Goal: Contribute content

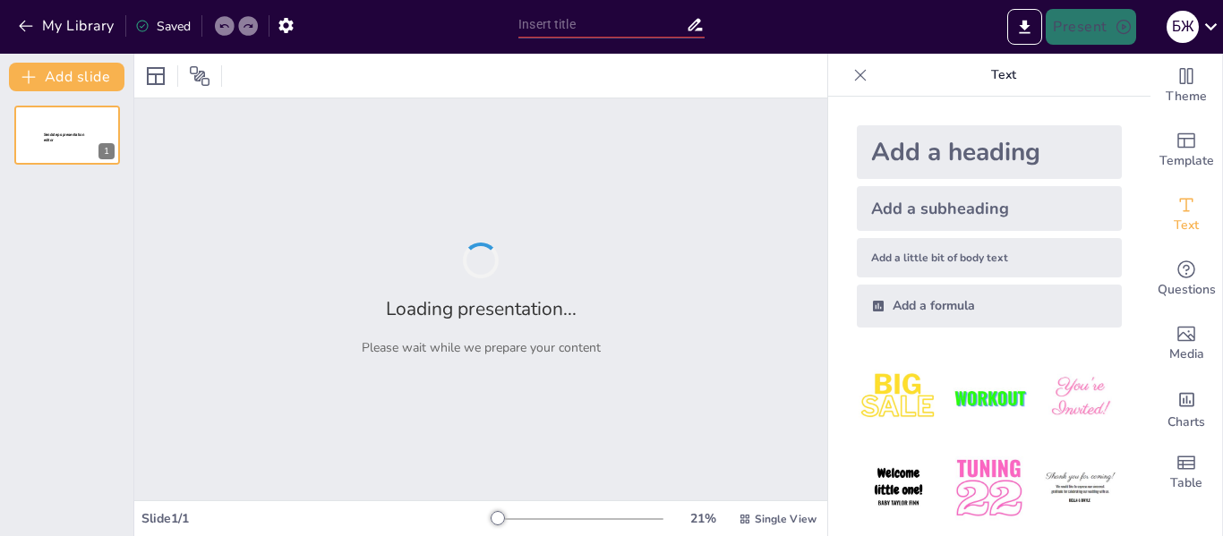
type input "Хүлээгдэж буй үр дүн: Эрсдэлээс урьдчилан сэргийлэх стратеги"
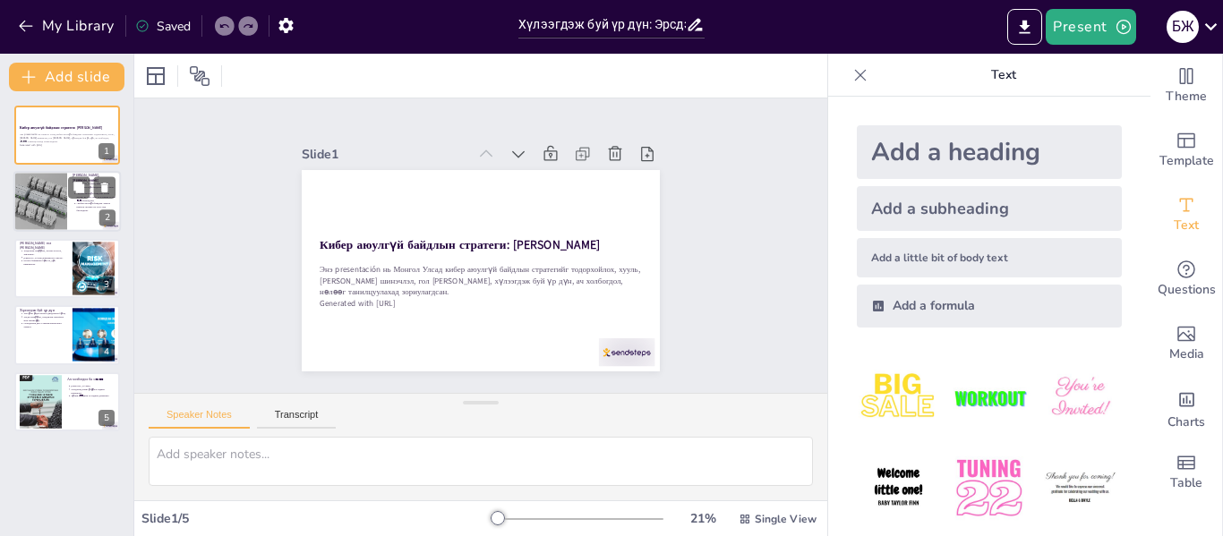
click at [70, 200] on div at bounding box center [66, 202] width 107 height 61
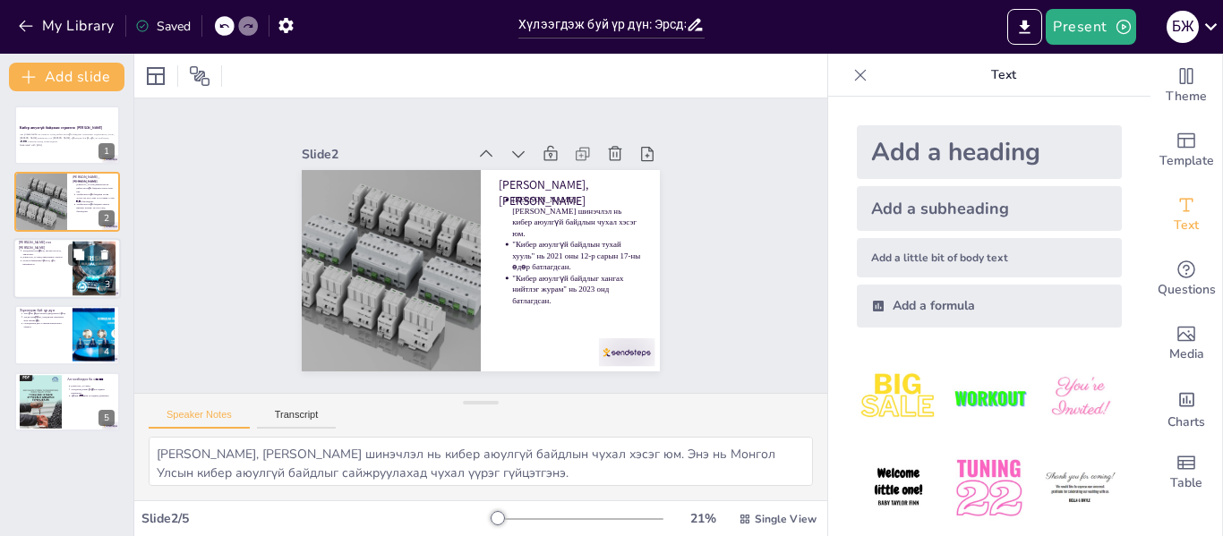
click at [35, 261] on p "Нотлох баримтын бүртгэл, дүн шинжилгээ." at bounding box center [44, 262] width 45 height 7
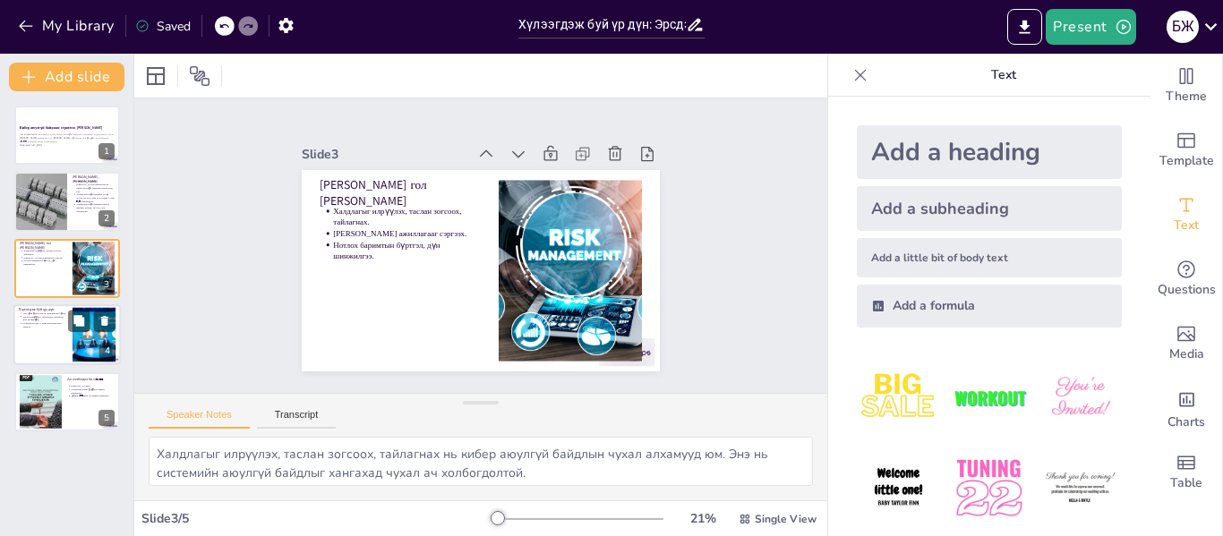
click at [35, 331] on div at bounding box center [66, 334] width 107 height 61
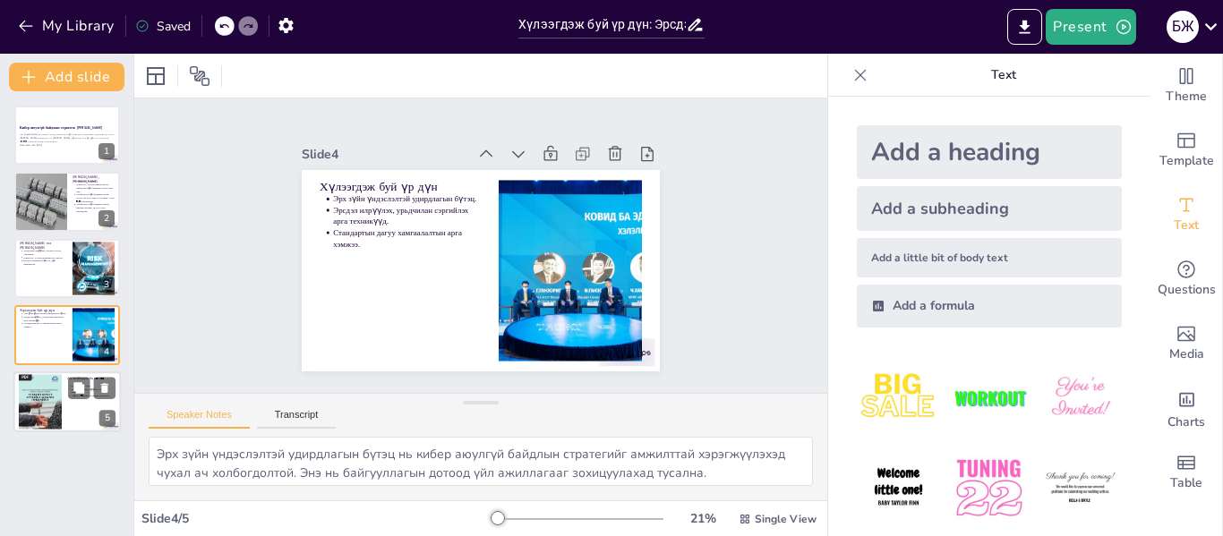
click at [56, 384] on div at bounding box center [40, 401] width 43 height 57
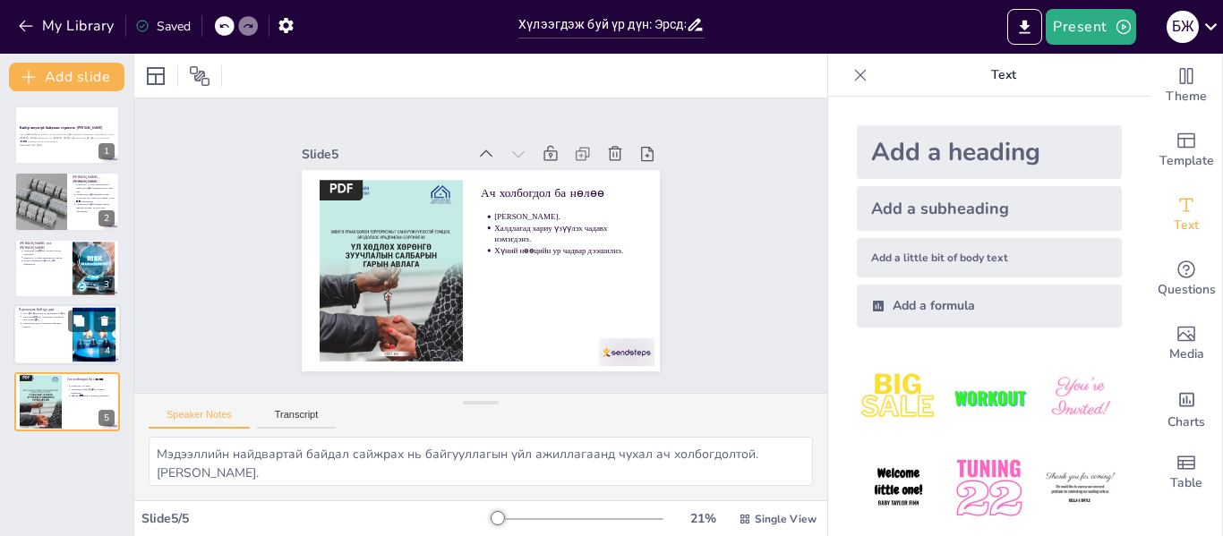
click at [49, 320] on p "Эрсдэл илрүүлэх, урьдчилан сэргийлэх арга техникүүд." at bounding box center [44, 318] width 45 height 7
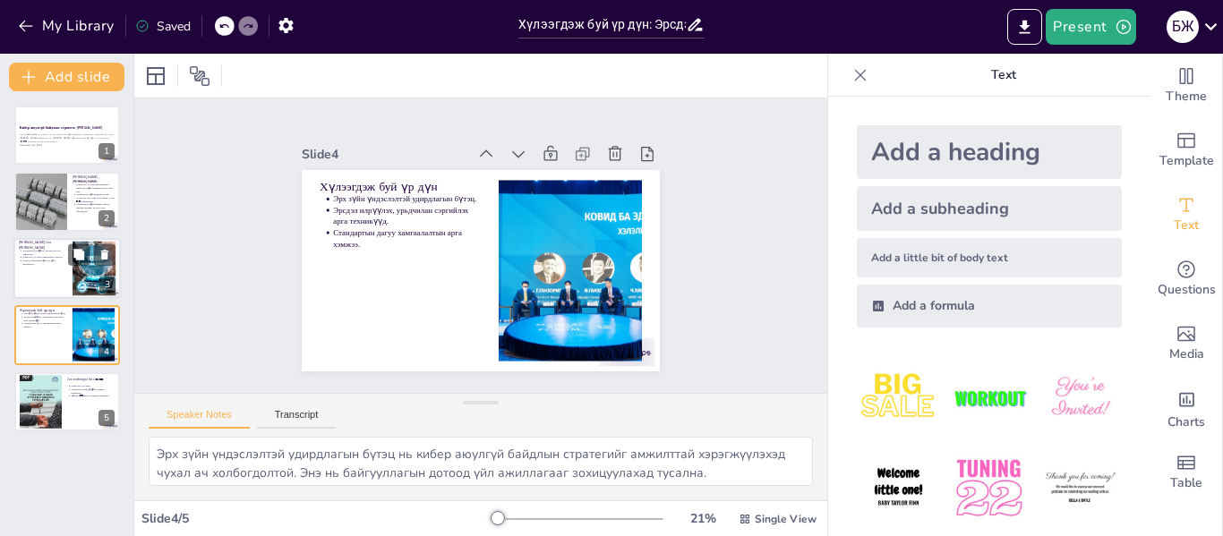
click at [42, 258] on p "[PERSON_NAME] ажиллагааг сэргээх." at bounding box center [44, 258] width 45 height 4
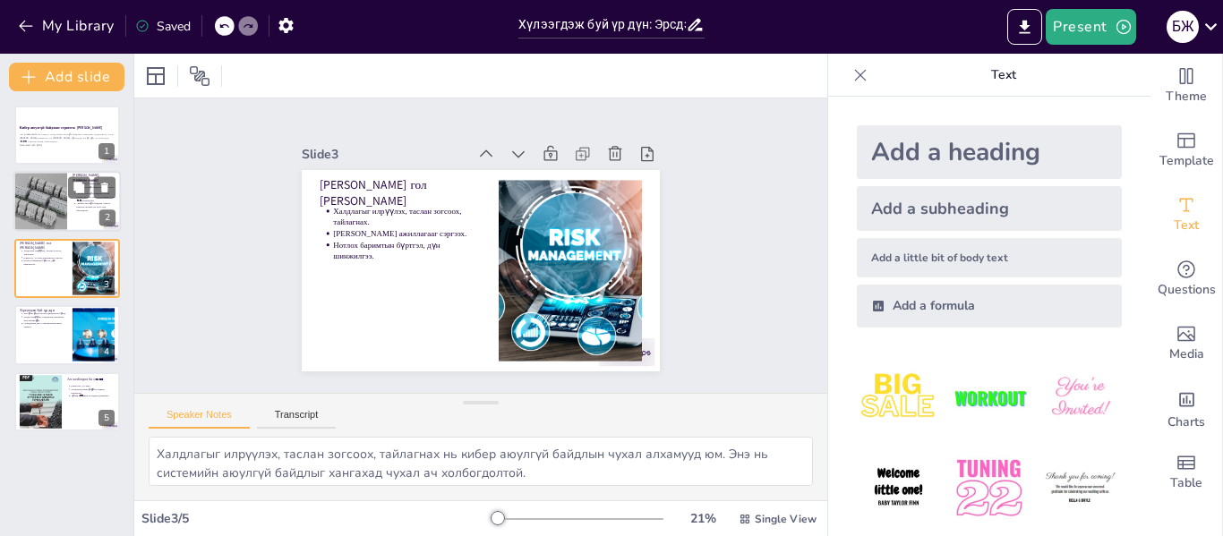
click at [38, 201] on div at bounding box center [40, 202] width 81 height 61
type textarea "[PERSON_NAME], [PERSON_NAME] шинэчлэл нь кибер аюулгүй байдлын чухал хэсэг юм. …"
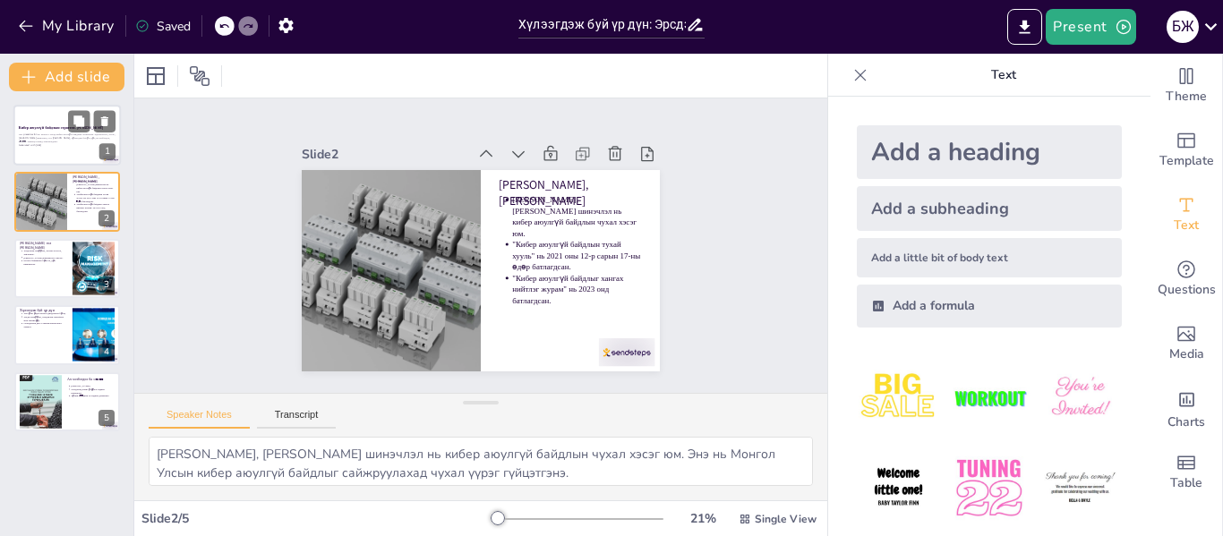
click at [49, 128] on p "Кибер аюулгүй байдлын стратеги: [PERSON_NAME]" at bounding box center [67, 127] width 97 height 5
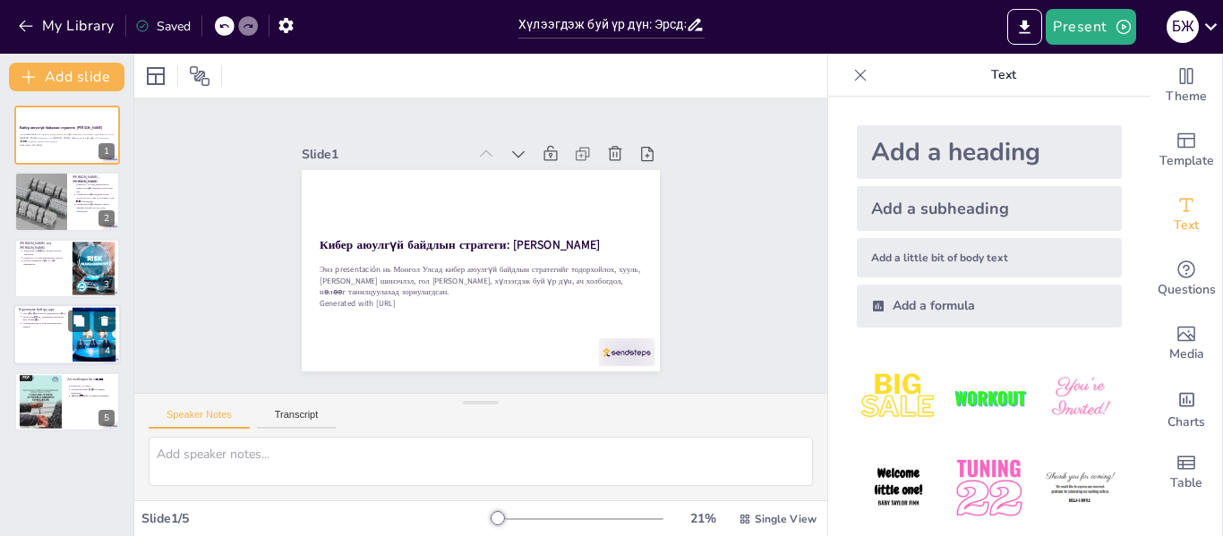
click at [44, 329] on div at bounding box center [66, 334] width 107 height 61
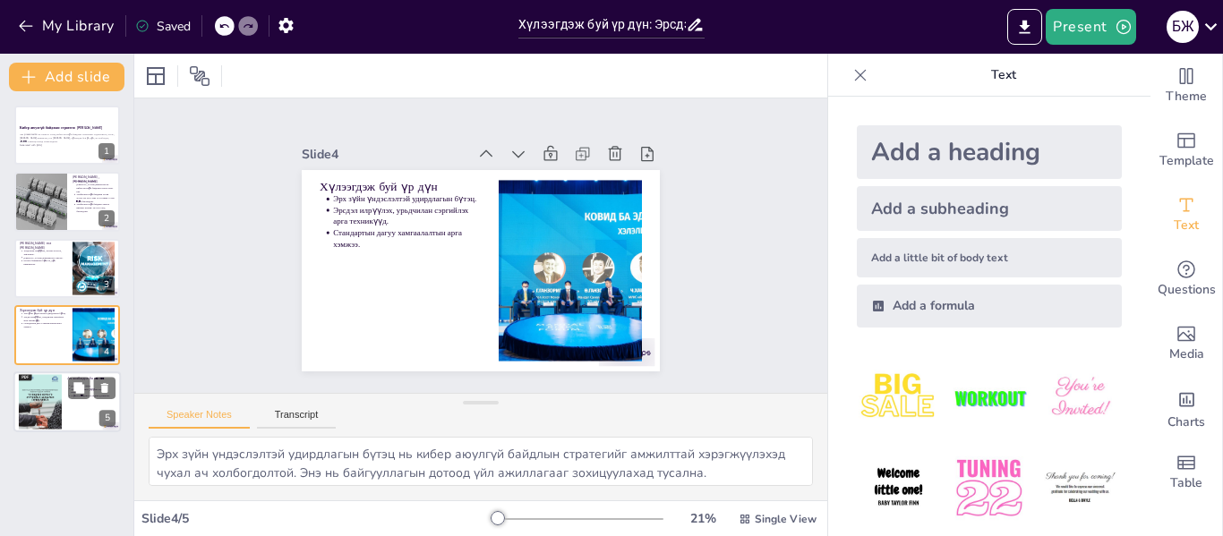
click at [51, 391] on div at bounding box center [40, 401] width 43 height 57
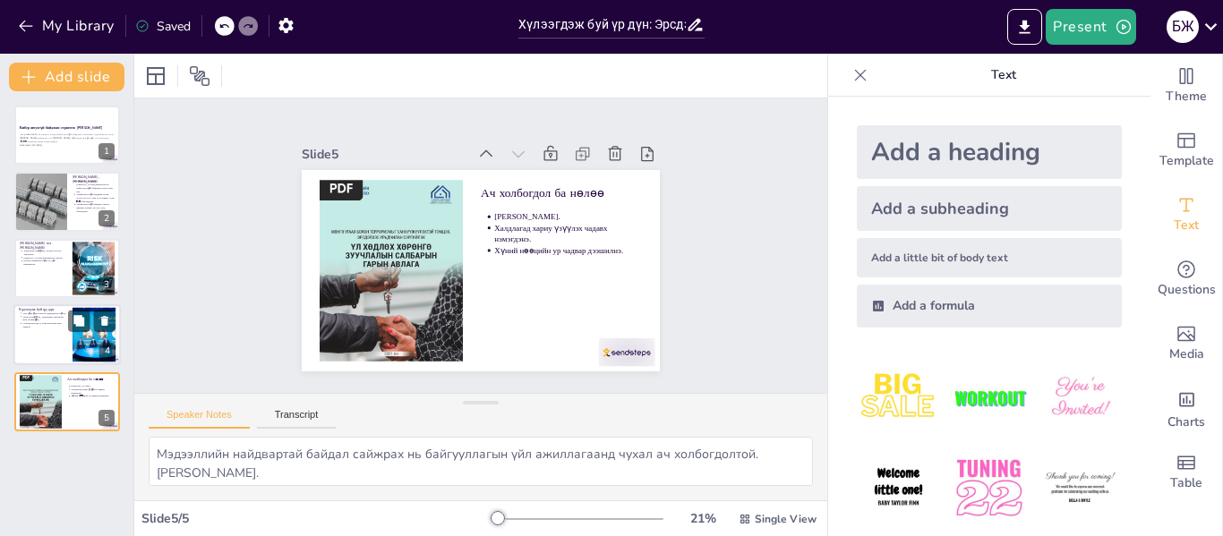
click at [47, 330] on div at bounding box center [66, 334] width 107 height 61
type textarea "Эрх зүйн үндэслэлтэй удирдлагын бүтэц нь кибер аюулгүй байдлын стратегийг амжил…"
